Goal: Information Seeking & Learning: Learn about a topic

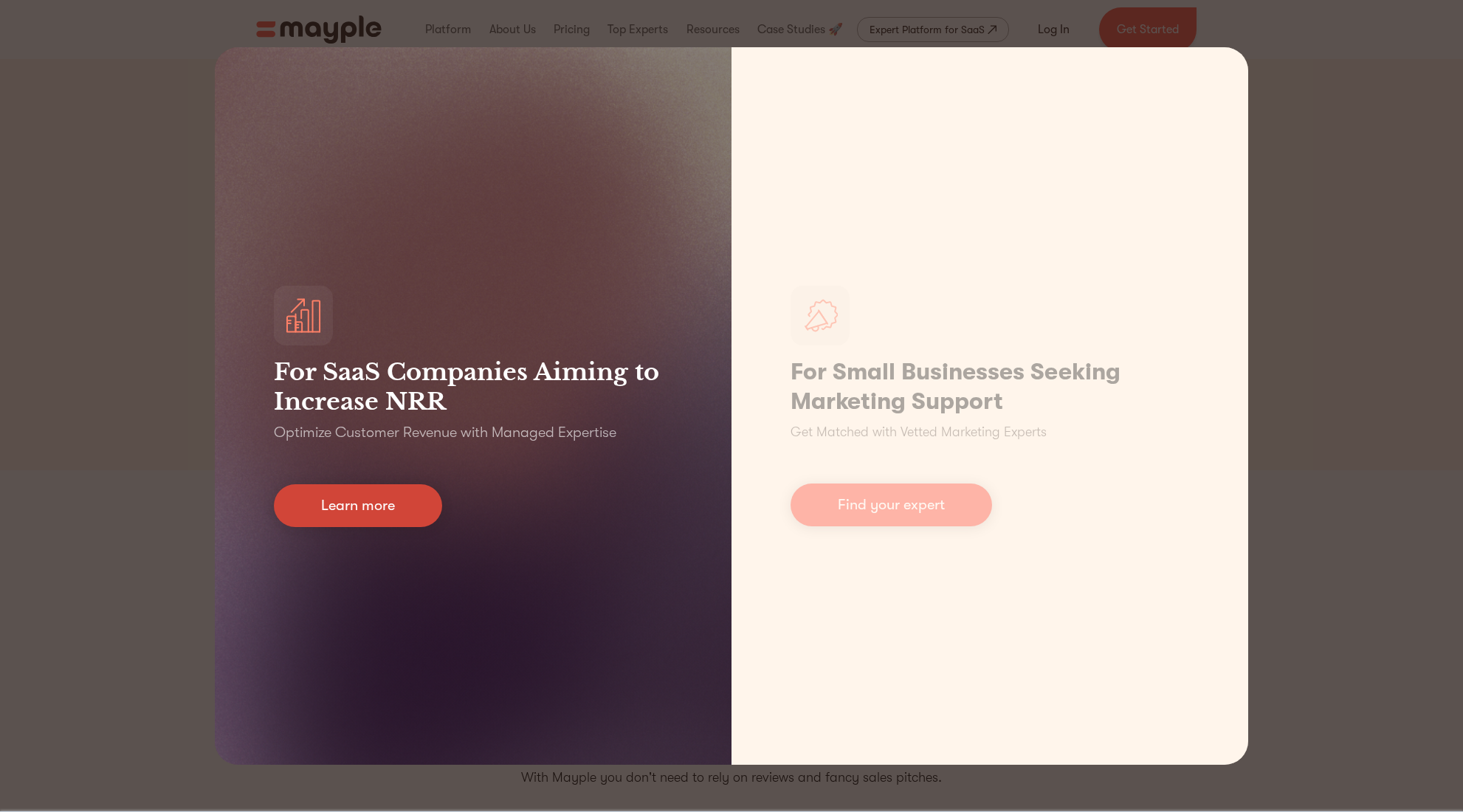
click at [400, 504] on link "Learn more" at bounding box center [358, 505] width 168 height 43
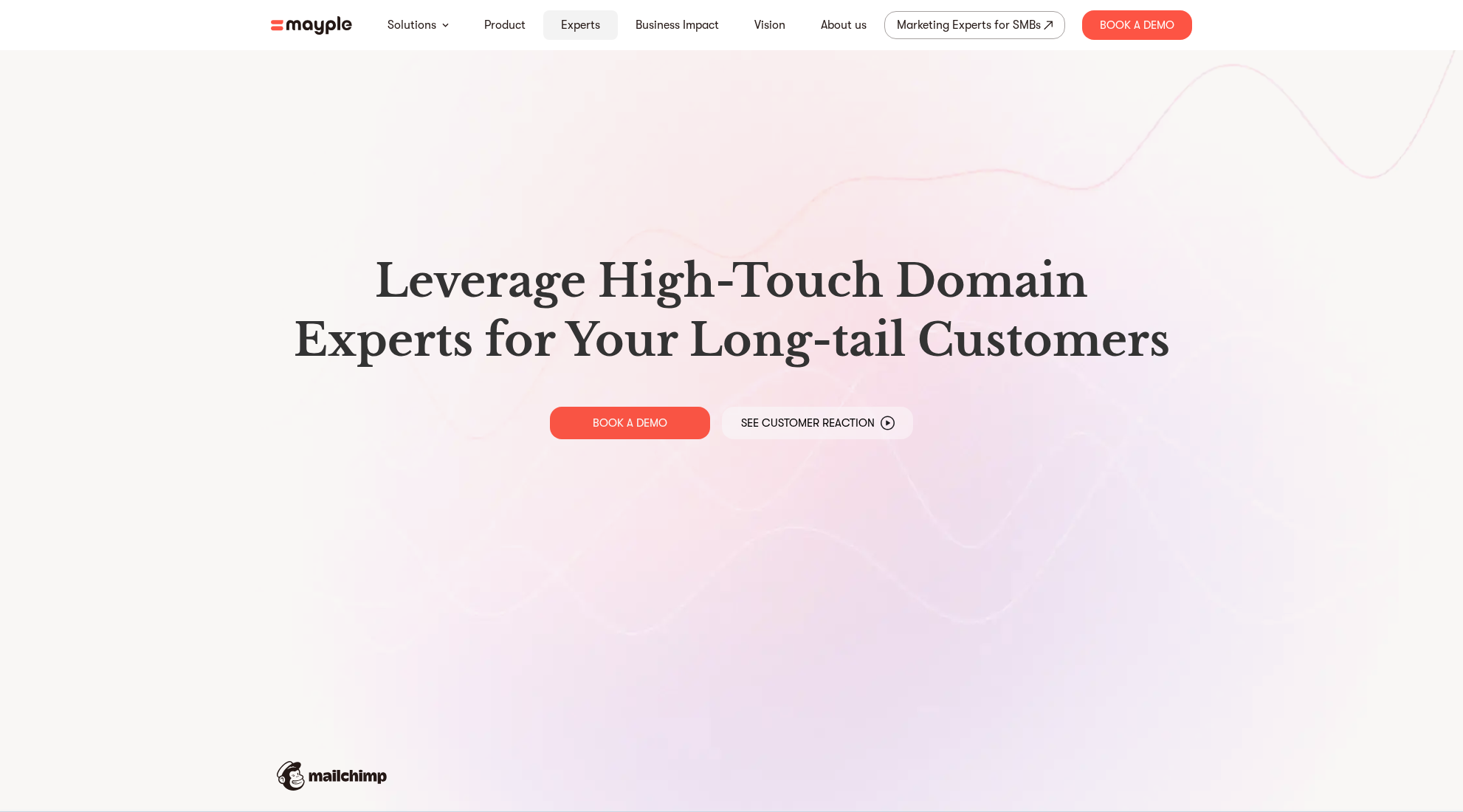
click at [580, 31] on link "Experts" at bounding box center [581, 24] width 39 height 18
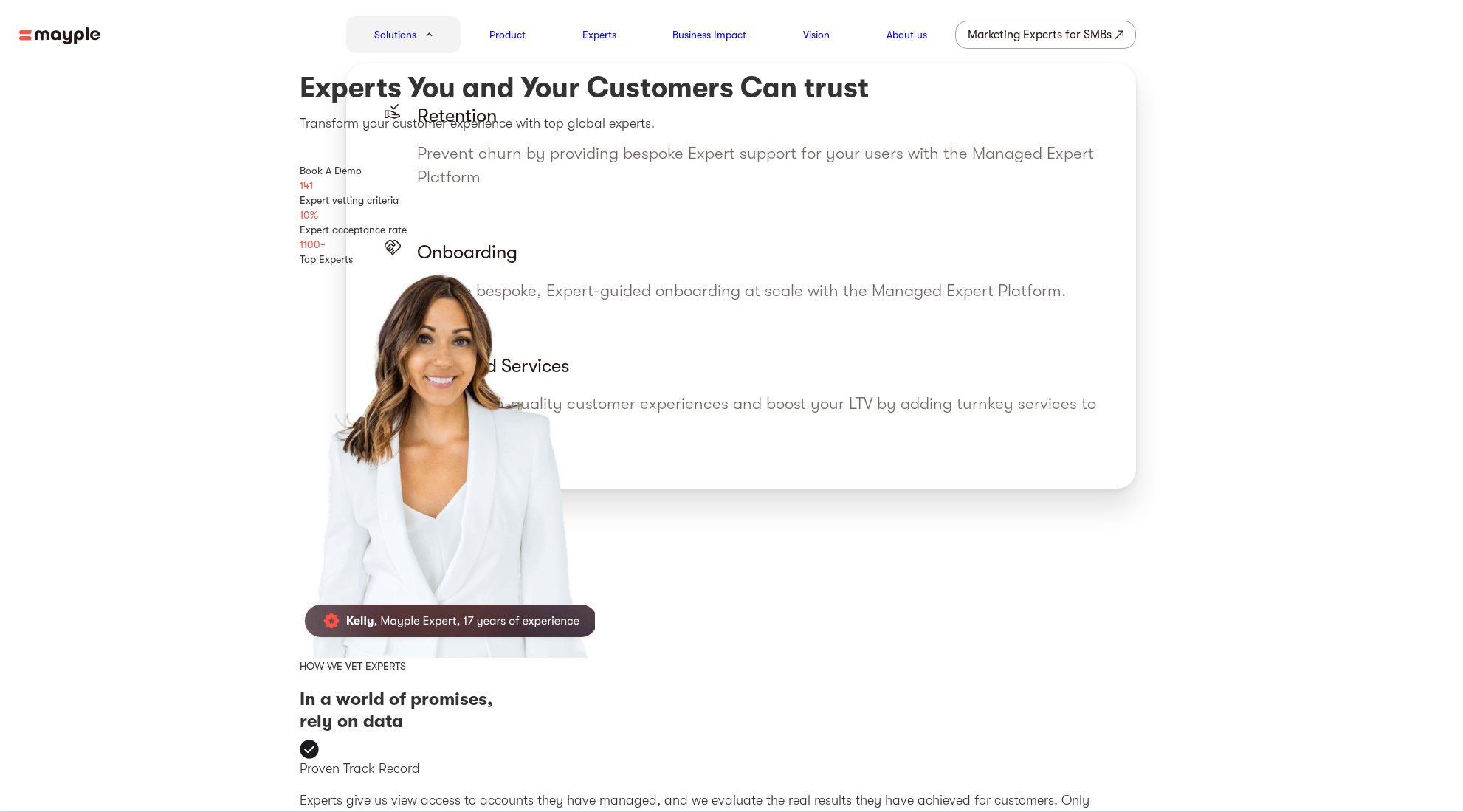
click at [205, 61] on nav "Solutions Product Experts Business Impact Vision About us Marketing Experts for…" at bounding box center [732, 34] width 1463 height 69
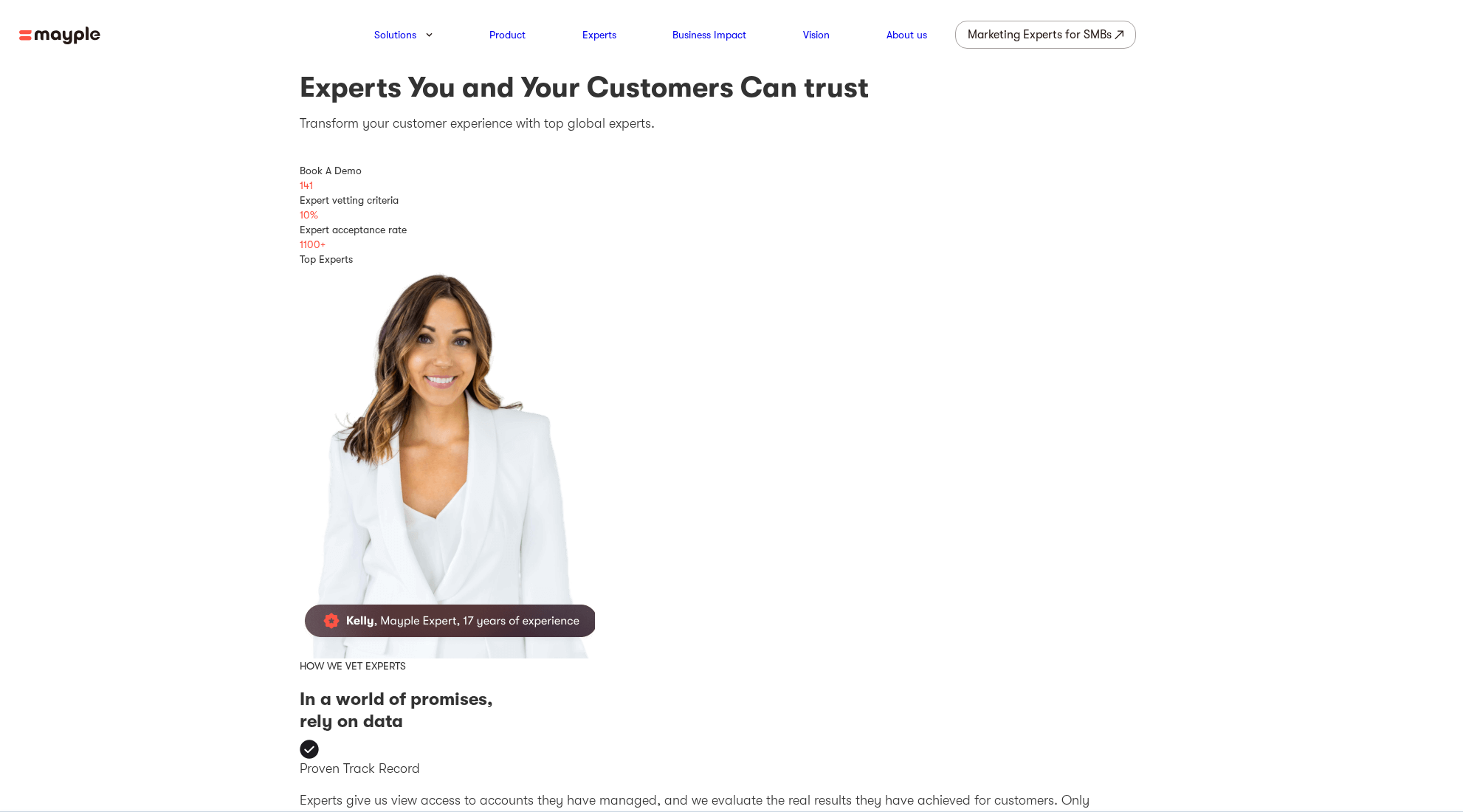
click at [71, 38] on img at bounding box center [60, 36] width 81 height 19
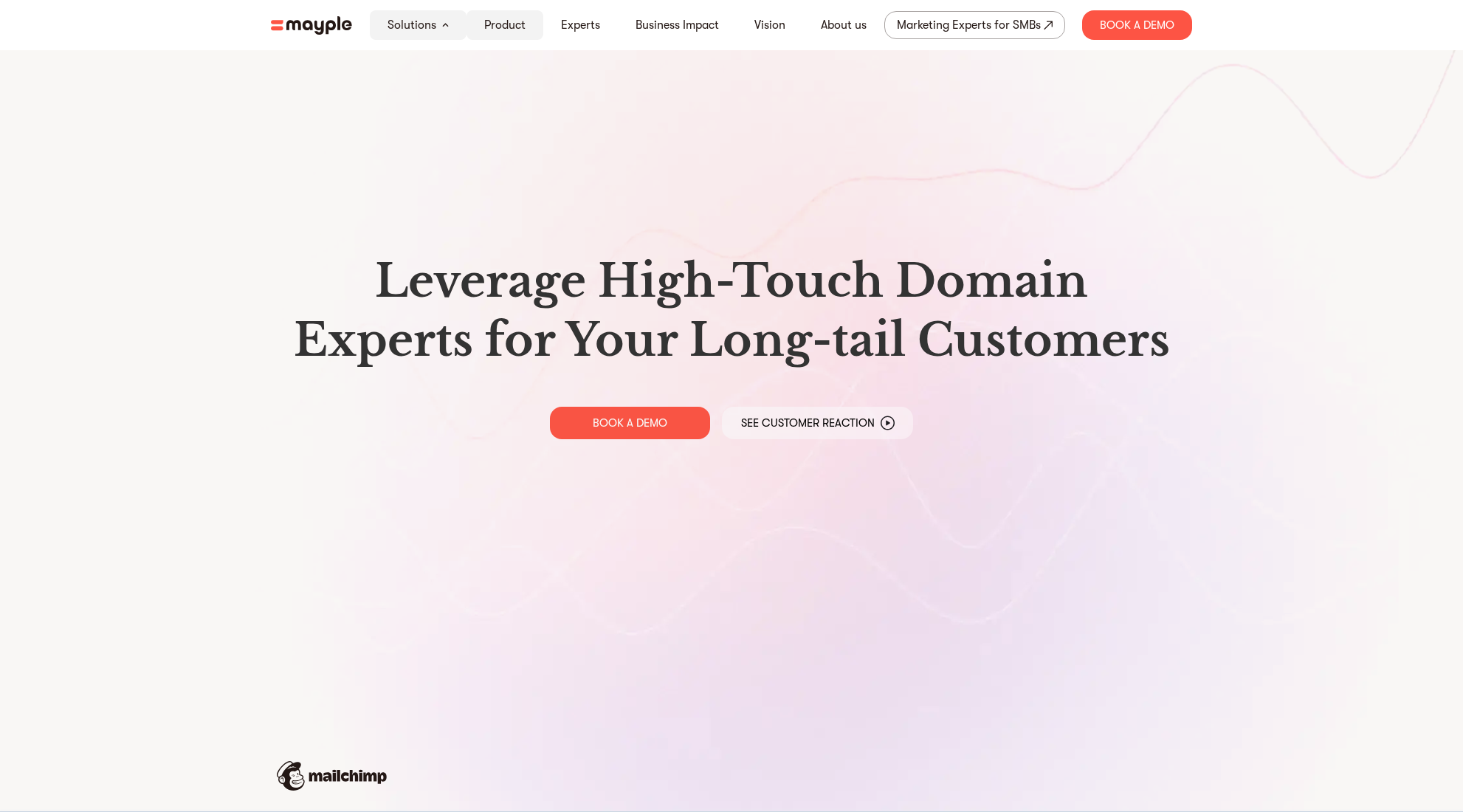
click at [506, 29] on link "Product" at bounding box center [504, 24] width 41 height 18
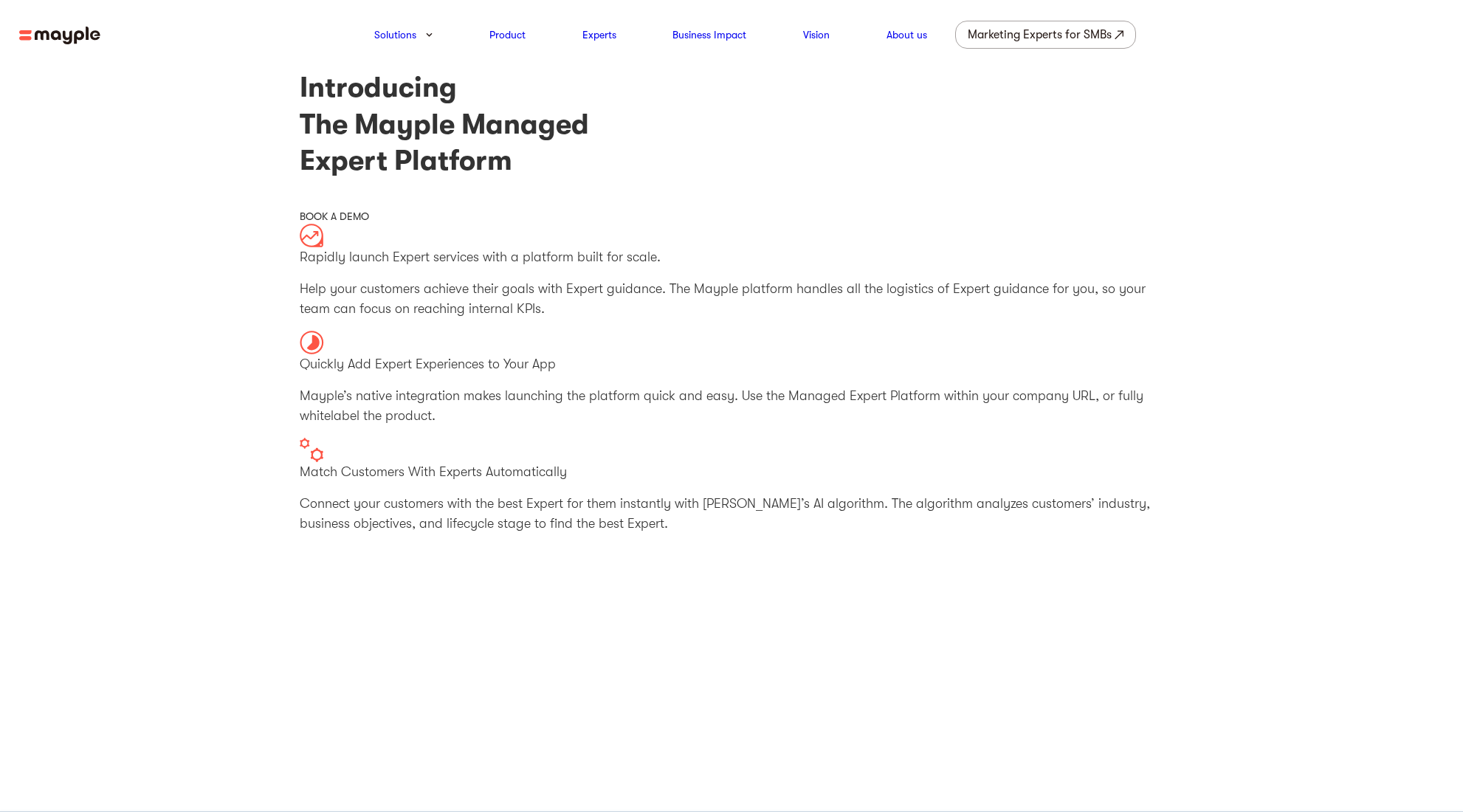
click at [80, 34] on img at bounding box center [60, 36] width 81 height 19
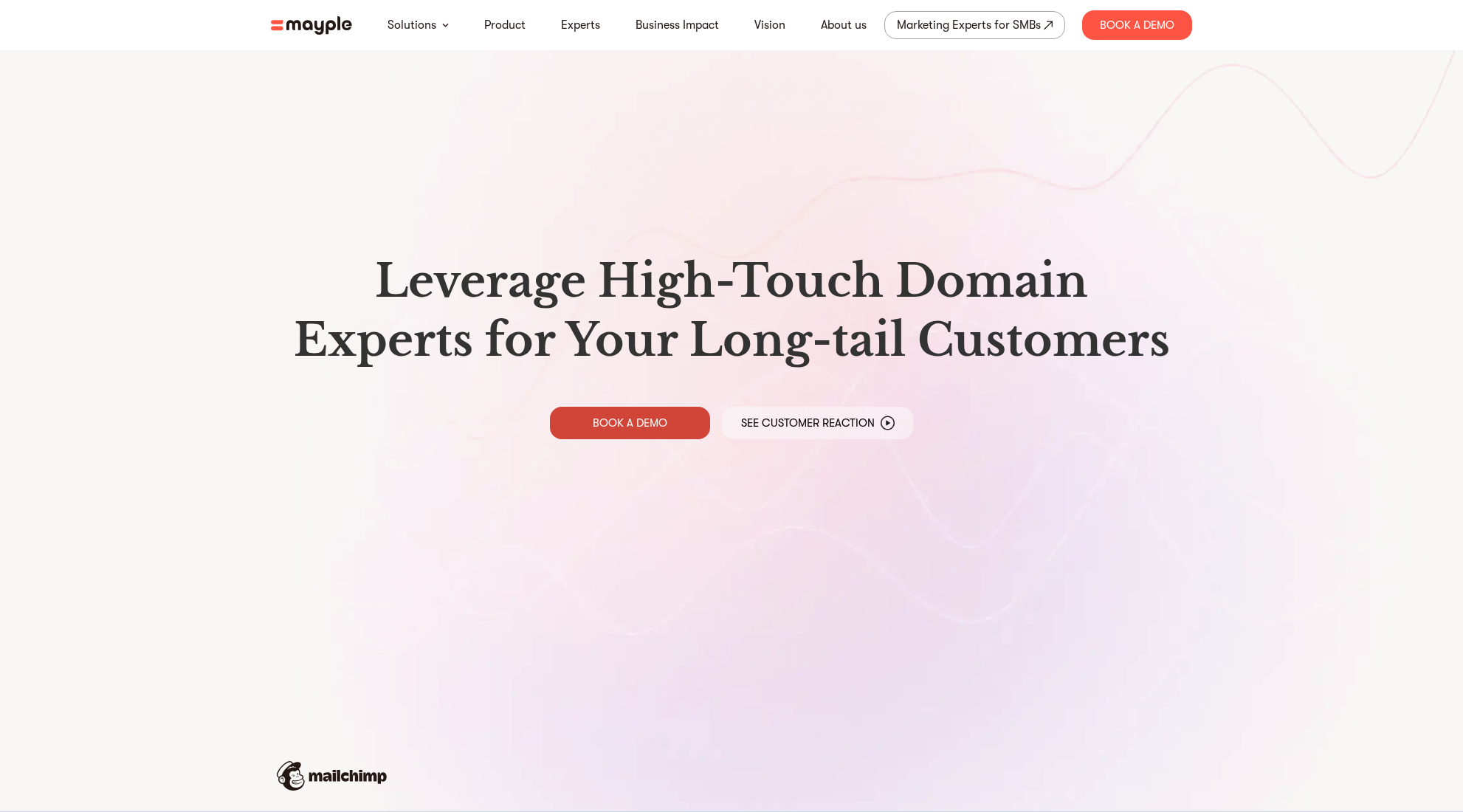
click at [648, 422] on p "BOOK A DEMO" at bounding box center [630, 423] width 75 height 15
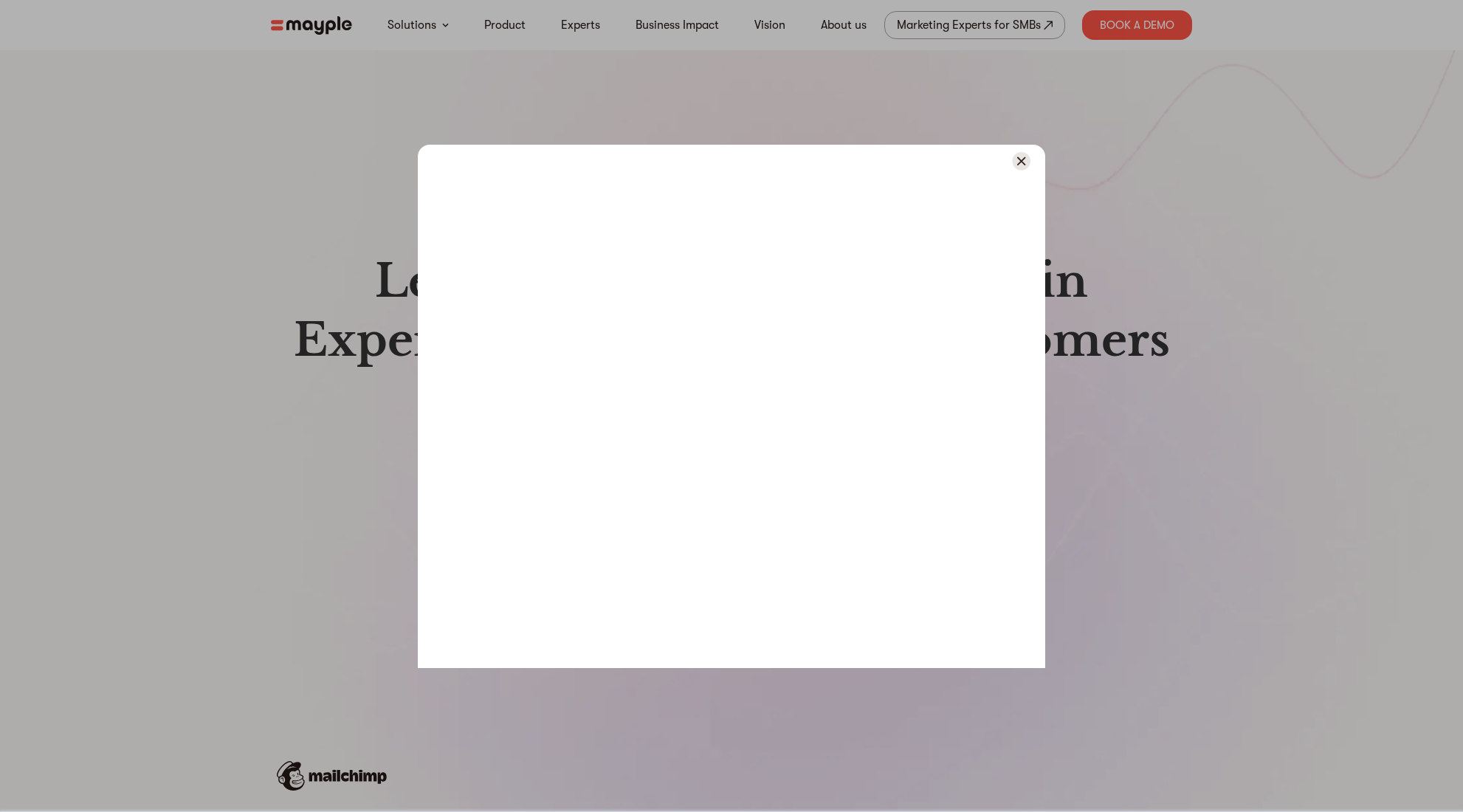
click at [1033, 163] on div at bounding box center [732, 161] width 628 height 33
click at [1024, 162] on img at bounding box center [1022, 162] width 19 height 19
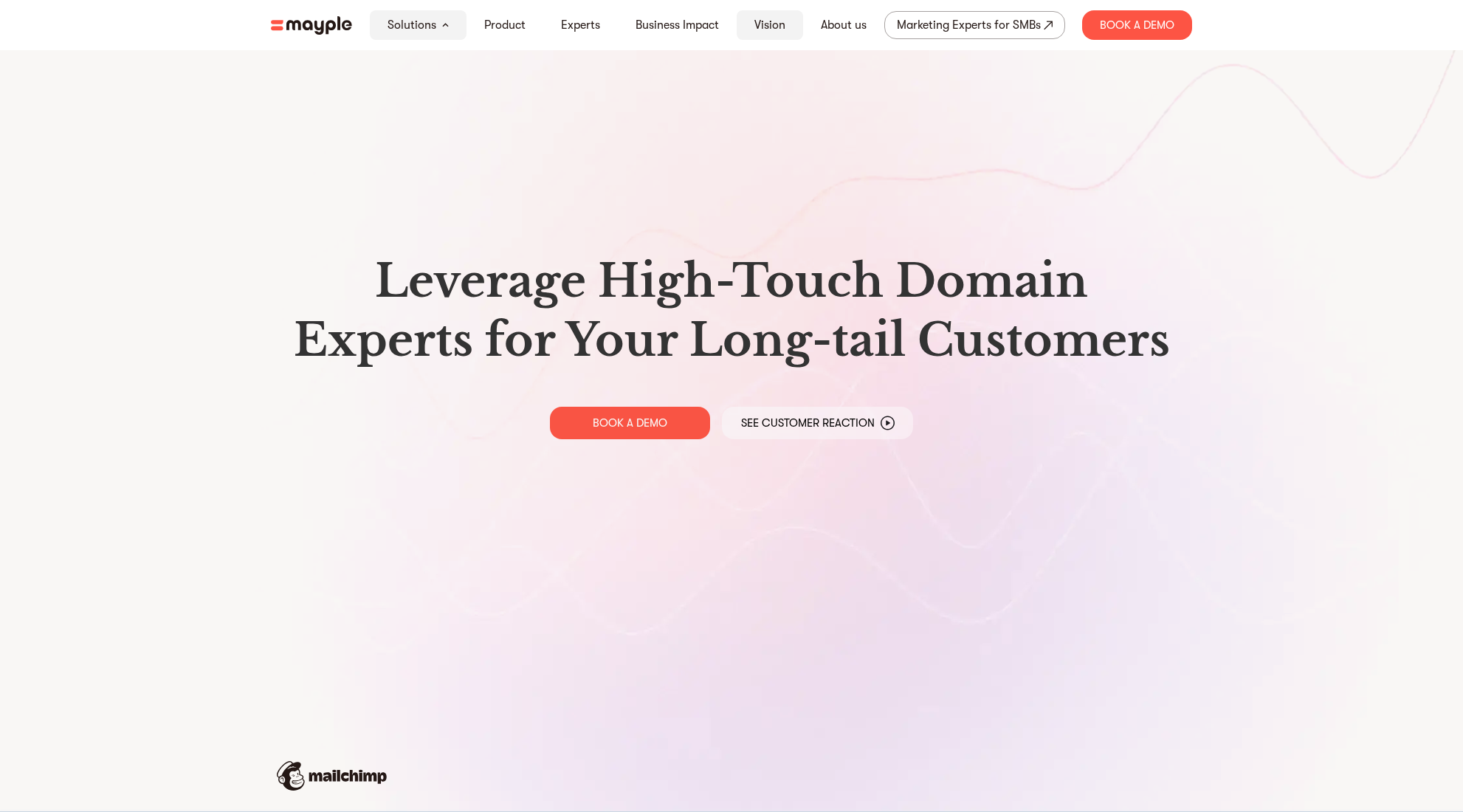
click at [769, 28] on link "Vision" at bounding box center [769, 24] width 31 height 18
